Goal: Find specific page/section: Find specific page/section

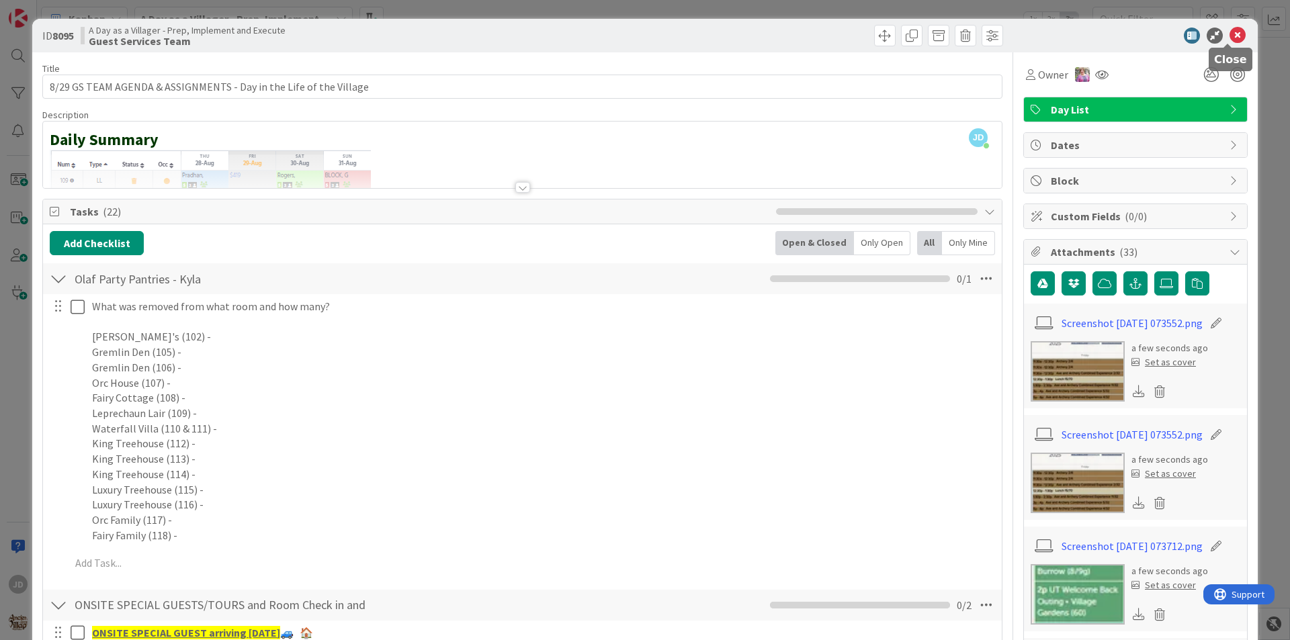
click at [1229, 38] on icon at bounding box center [1237, 36] width 16 height 16
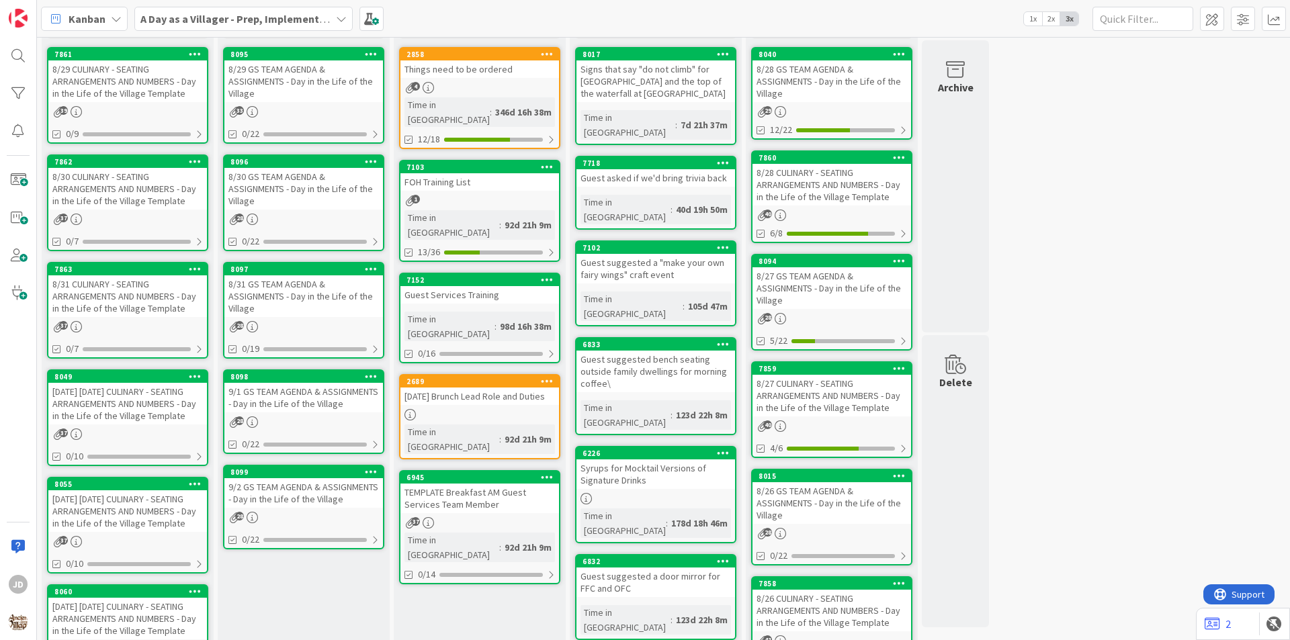
click at [157, 75] on div "8/29 CULINARY - SEATING ARRANGEMENTS AND NUMBERS - Day in the Life of the Villa…" at bounding box center [127, 81] width 159 height 42
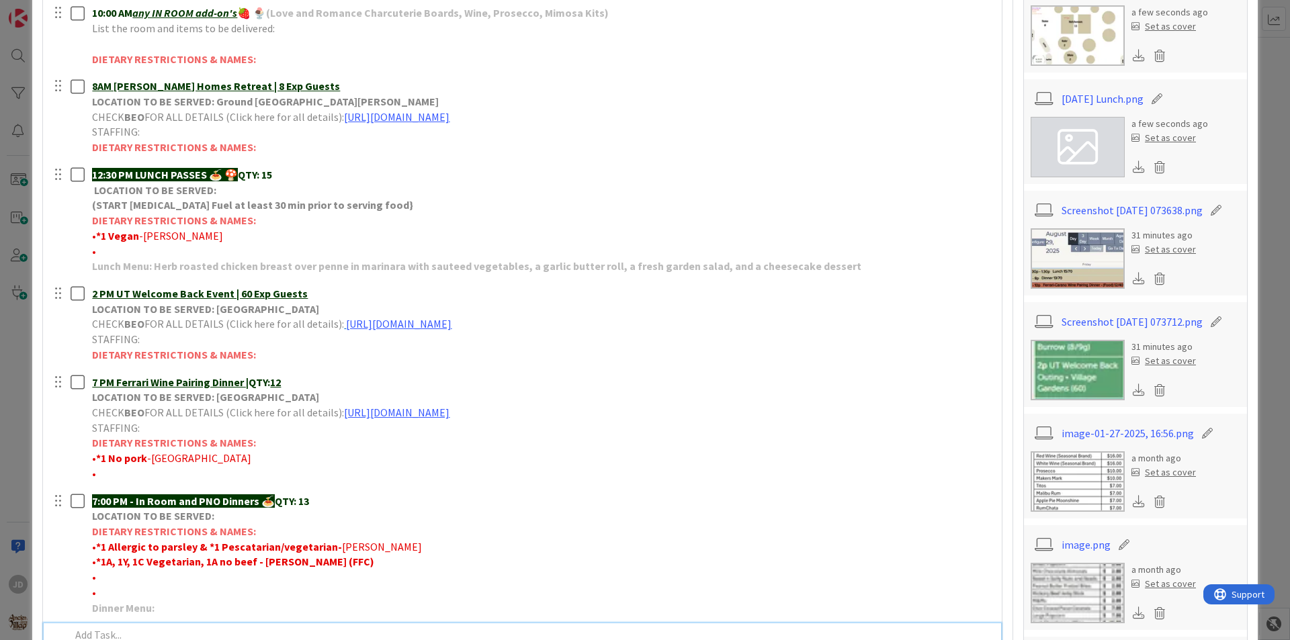
scroll to position [269, 0]
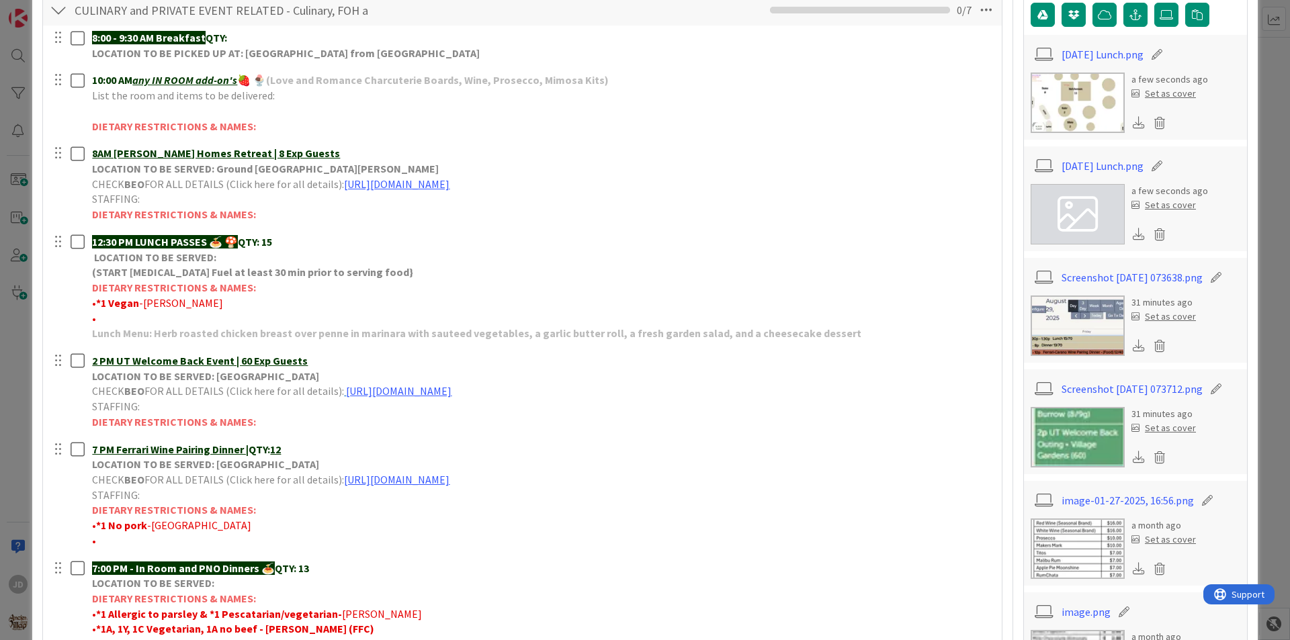
click at [1087, 99] on img at bounding box center [1077, 103] width 94 height 60
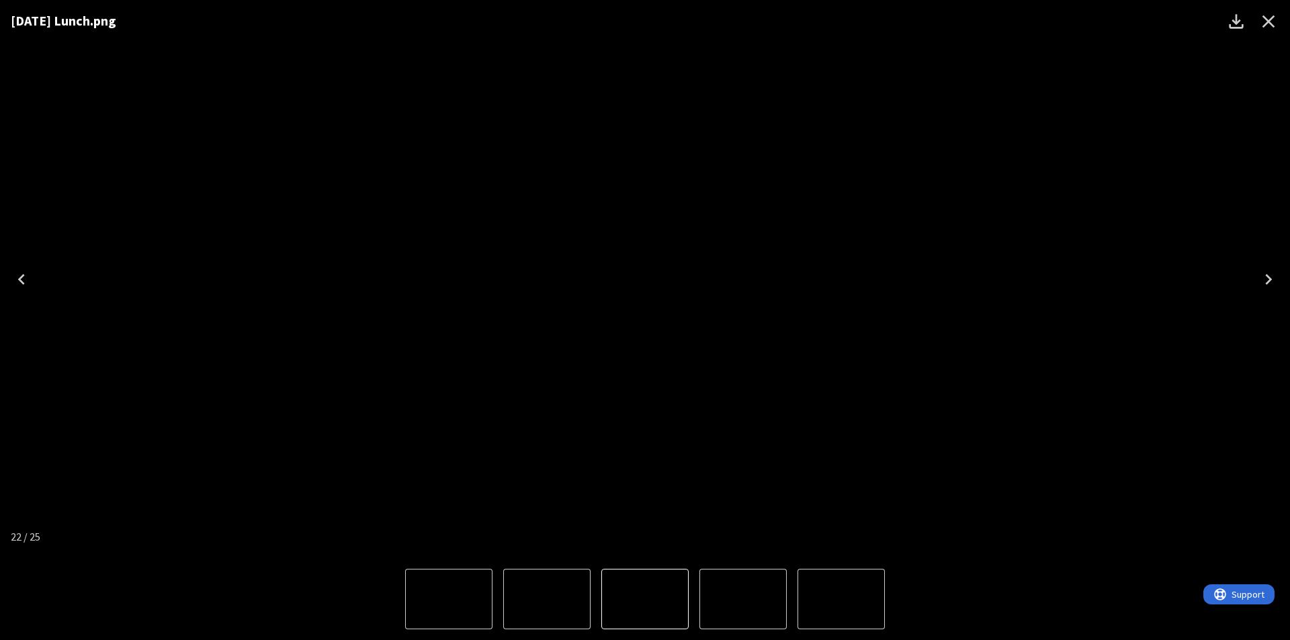
click at [1274, 24] on icon "Close" at bounding box center [1267, 21] width 21 height 21
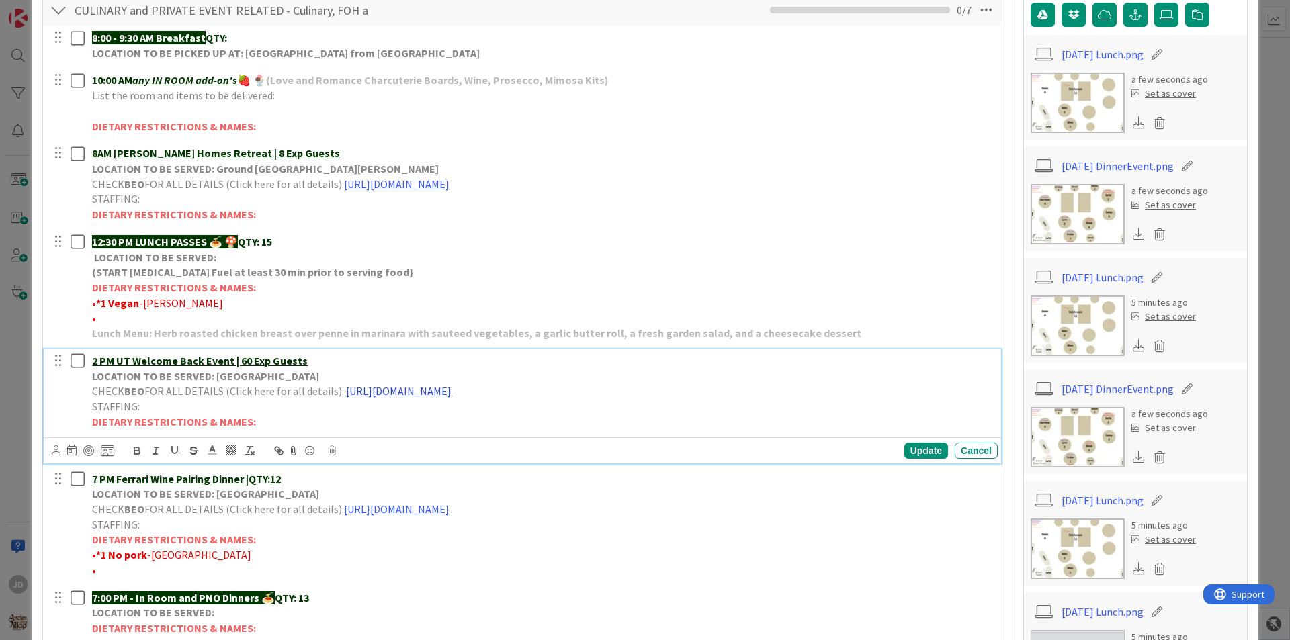
click at [411, 393] on link "[URL][DOMAIN_NAME]" at bounding box center [398, 390] width 105 height 13
click at [476, 419] on link "[URL][DOMAIN_NAME]" at bounding box center [506, 416] width 92 height 17
